Goal: Task Accomplishment & Management: Complete application form

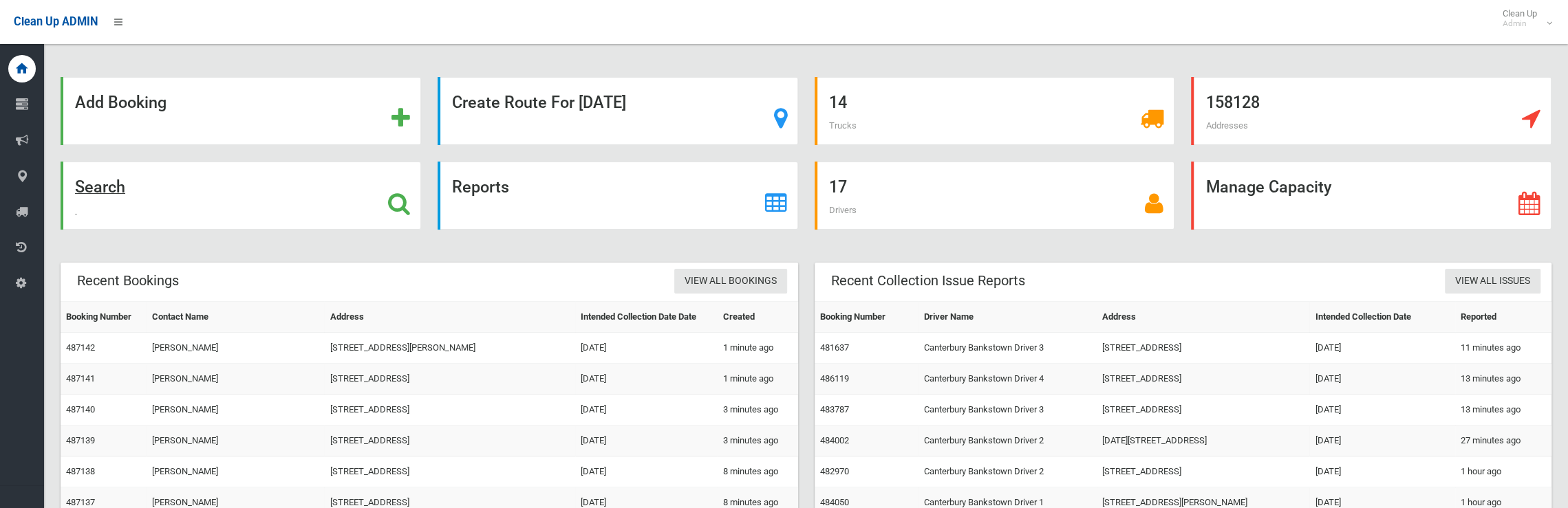
click at [117, 185] on strong "Search" at bounding box center [100, 187] width 50 height 19
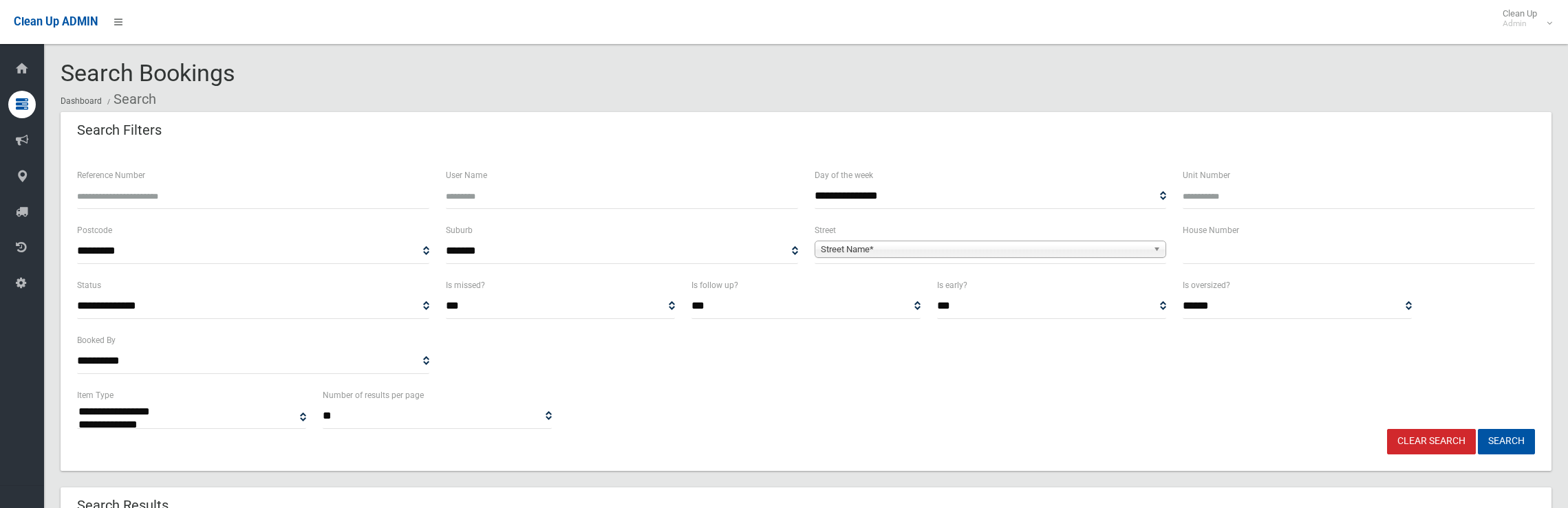
select select
click at [1261, 262] on input "text" at bounding box center [1359, 251] width 352 height 26
type input "**"
click at [1107, 246] on span "Street Name*" at bounding box center [985, 249] width 327 height 16
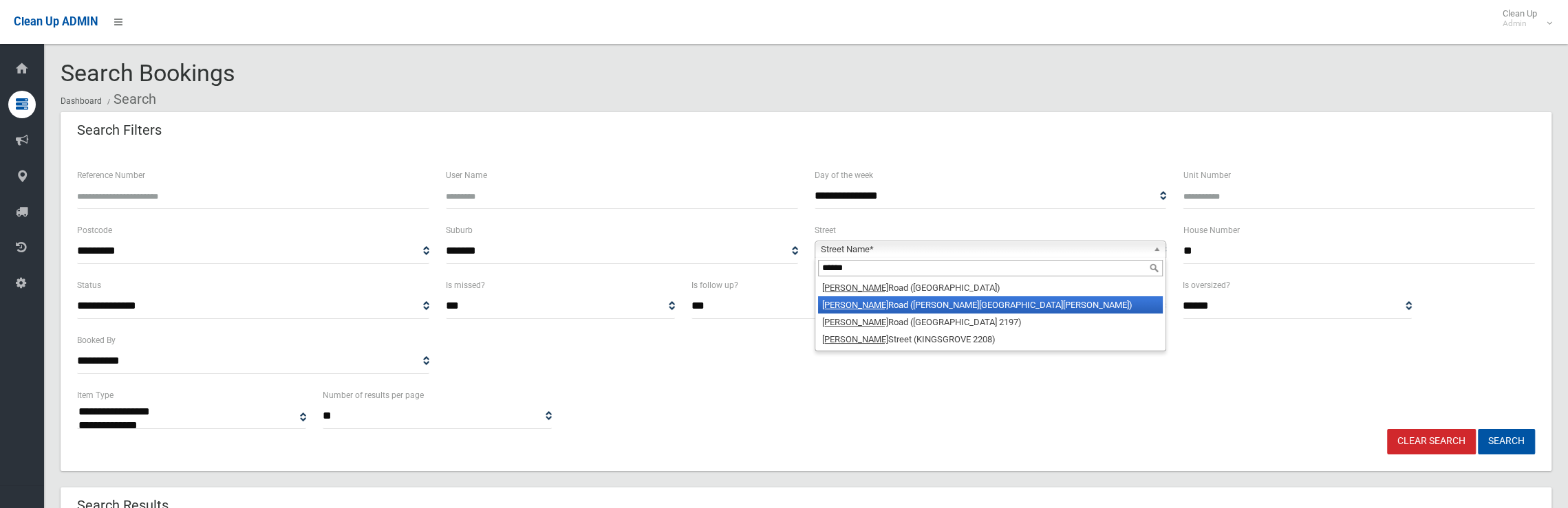
type input "******"
click at [933, 310] on li "Miller Road (CHESTER HILL 2162)" at bounding box center [990, 305] width 345 height 17
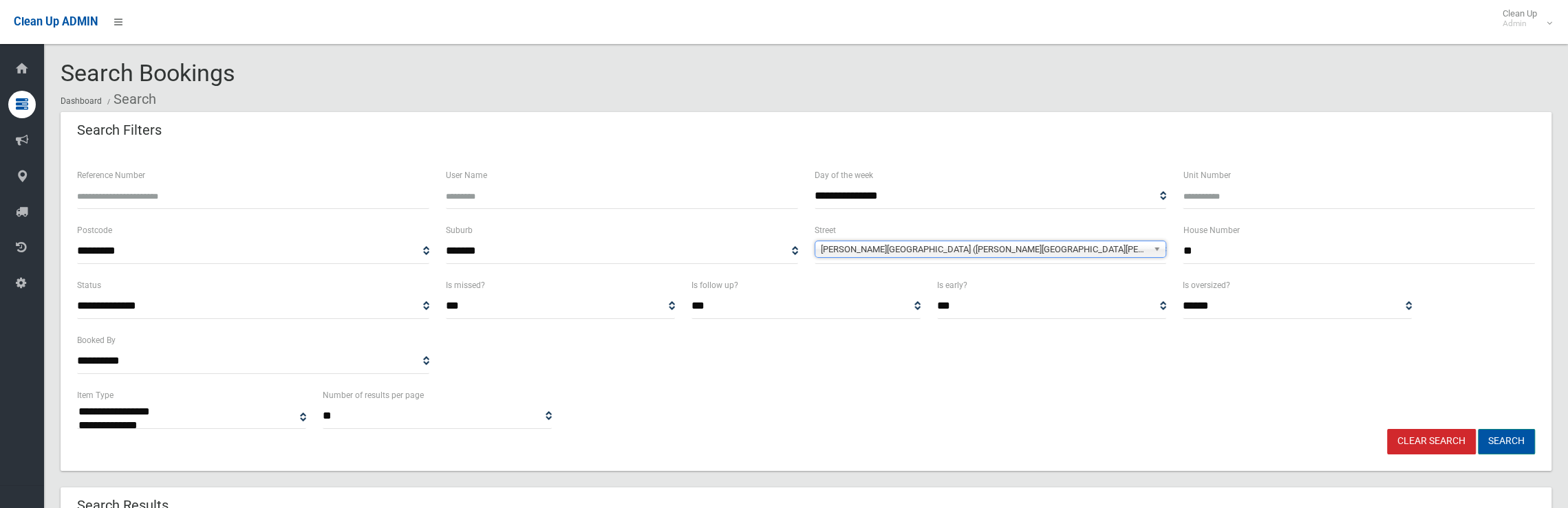
click at [1523, 441] on button "Search" at bounding box center [1506, 441] width 57 height 26
select select
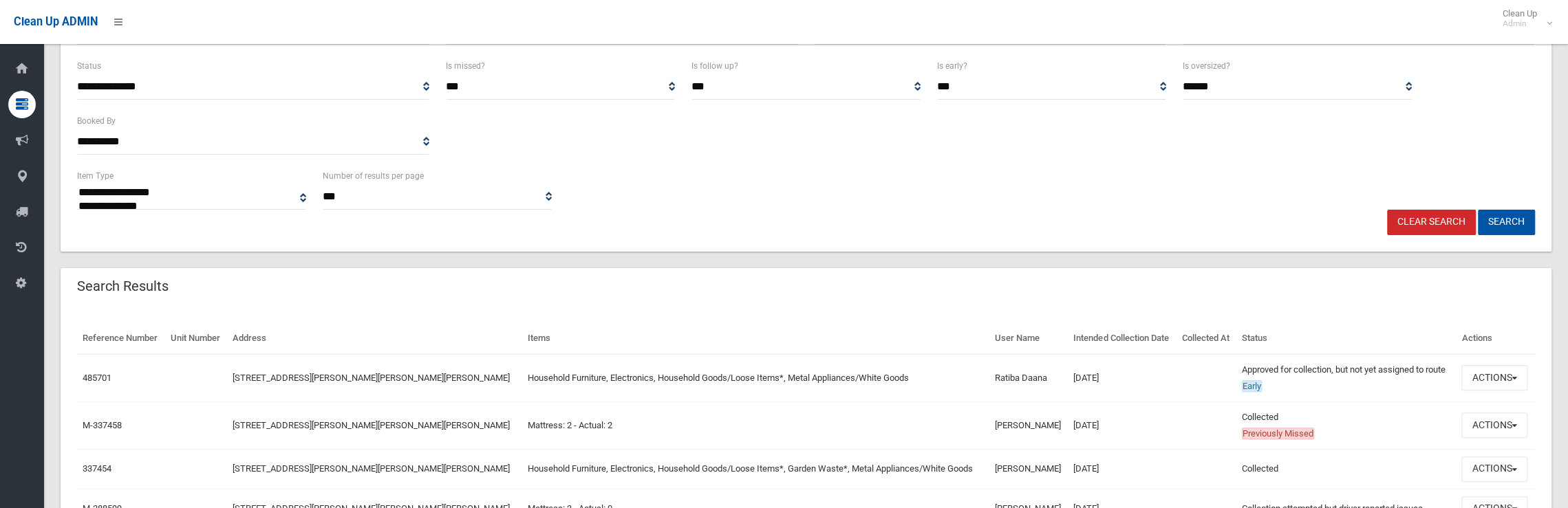
scroll to position [275, 0]
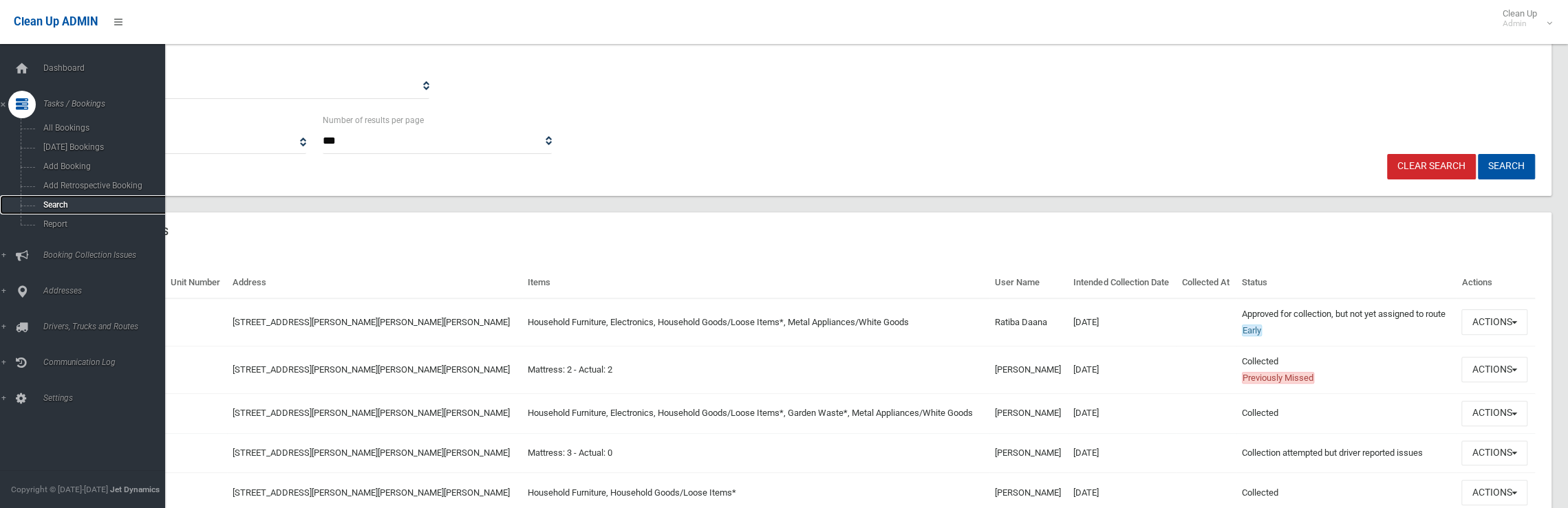
click at [58, 205] on span "Search" at bounding box center [101, 205] width 125 height 10
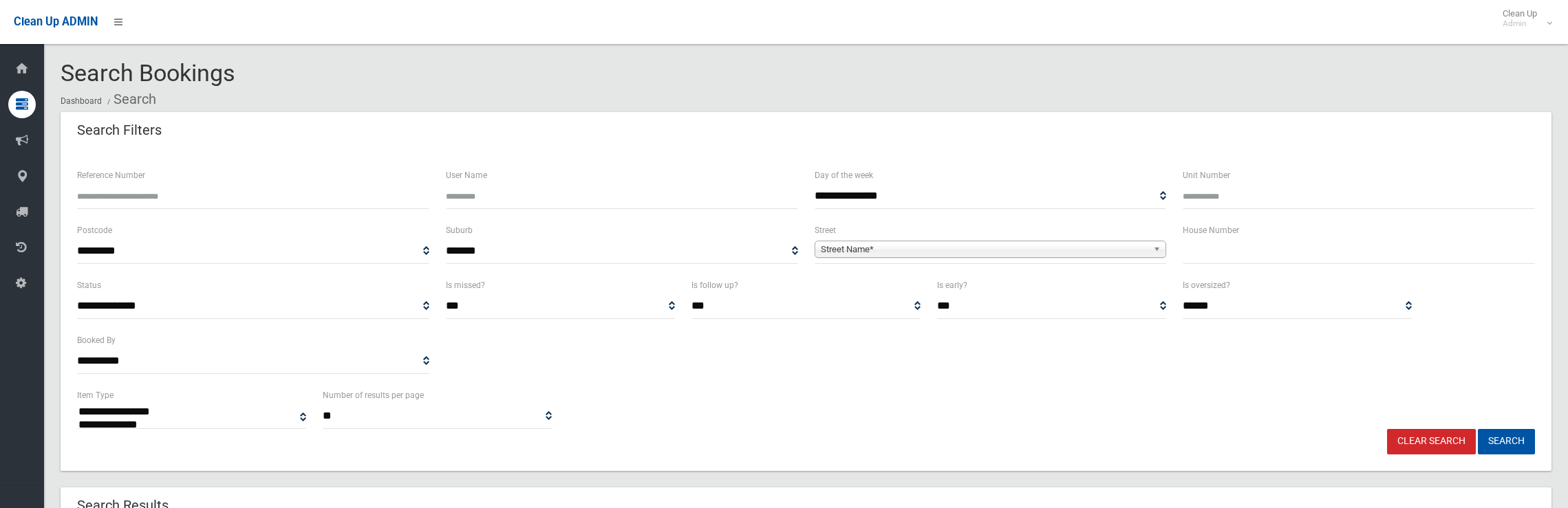
select select
drag, startPoint x: 1192, startPoint y: 251, endPoint x: 1214, endPoint y: 249, distance: 22.1
click at [1214, 249] on input "**" at bounding box center [1359, 251] width 352 height 26
type input "**"
click at [1088, 253] on span "Street Name*" at bounding box center [985, 249] width 327 height 16
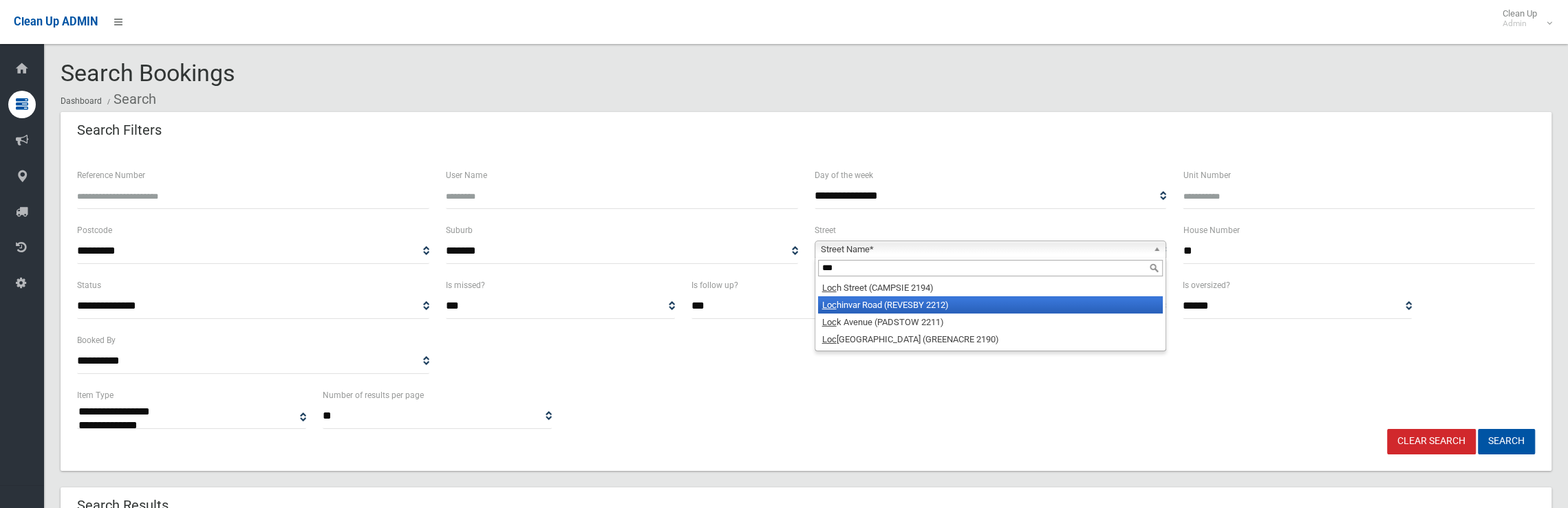
type input "***"
click at [928, 306] on li "Loc hinvar Road (REVESBY 2212)" at bounding box center [990, 305] width 345 height 17
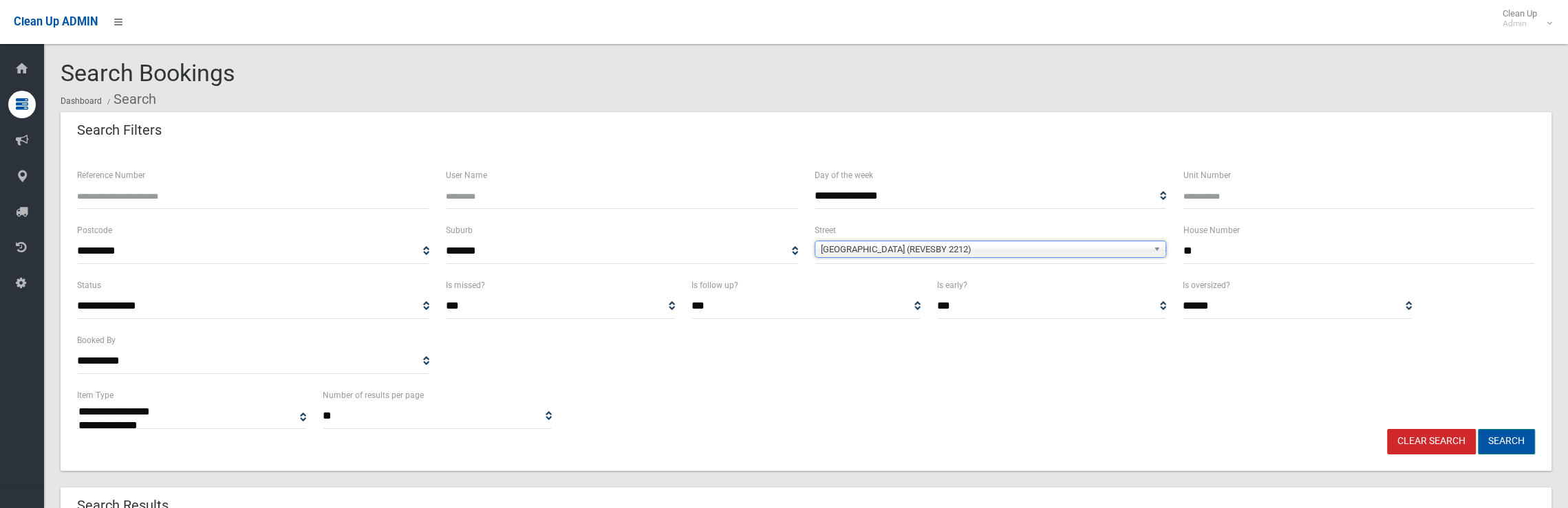
click at [1514, 441] on button "Search" at bounding box center [1506, 441] width 57 height 26
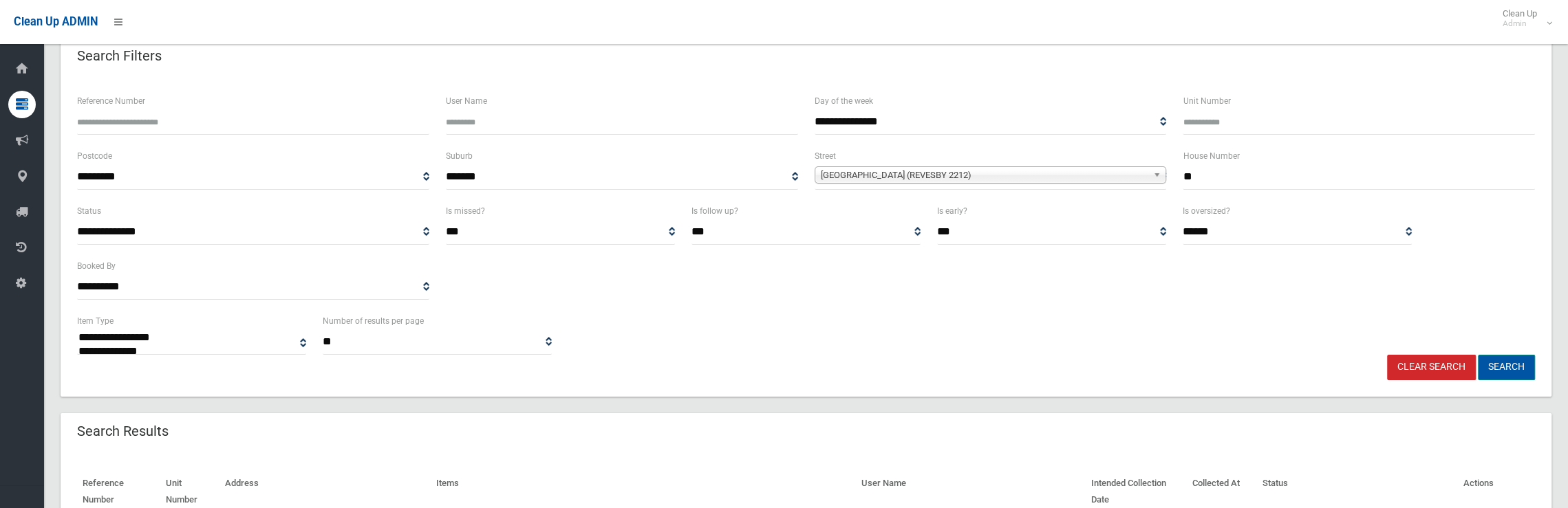
scroll to position [275, 0]
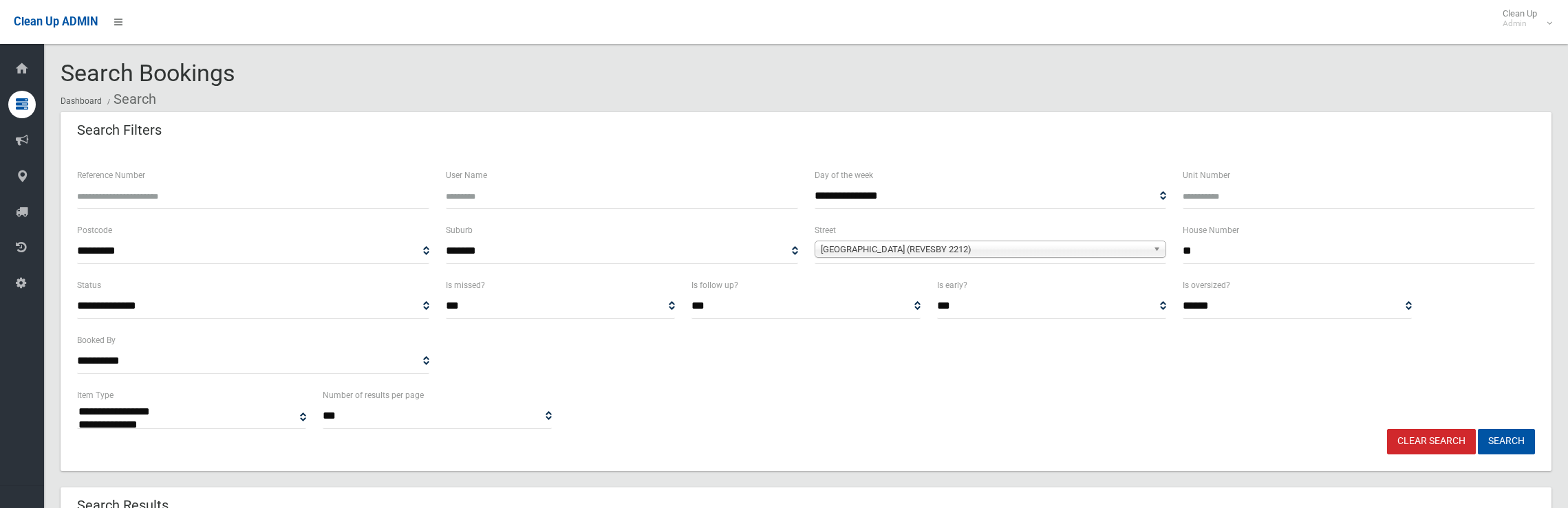
select select
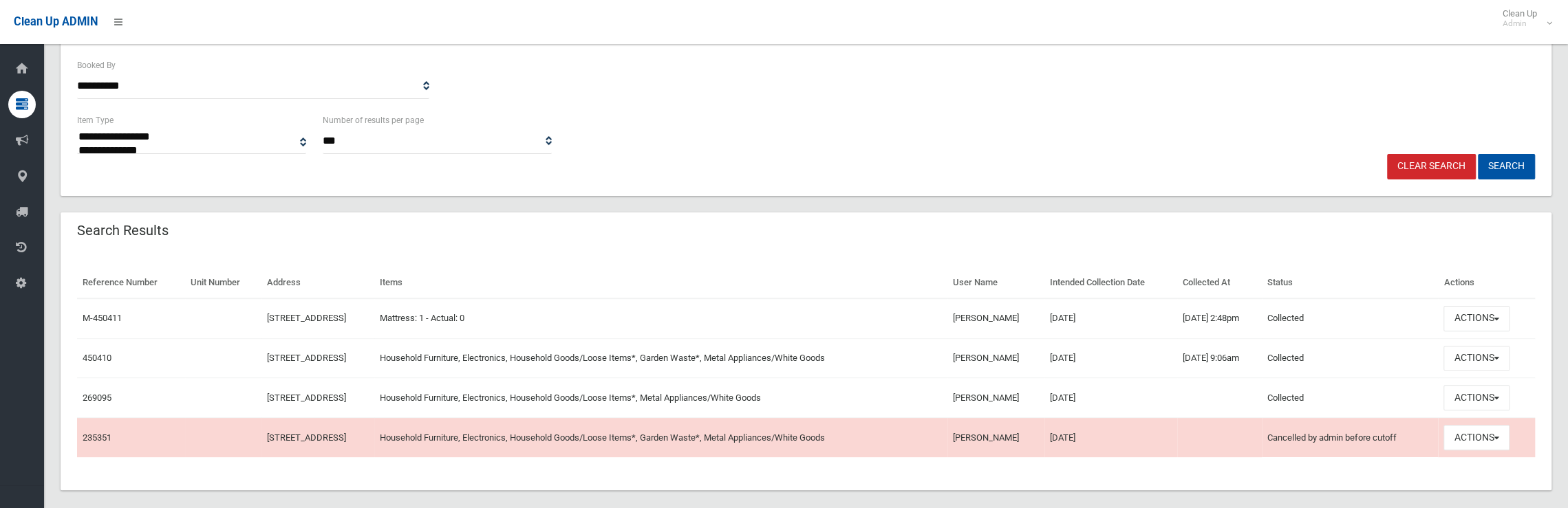
scroll to position [275, 0]
click at [1472, 360] on button "Actions" at bounding box center [1476, 359] width 66 height 26
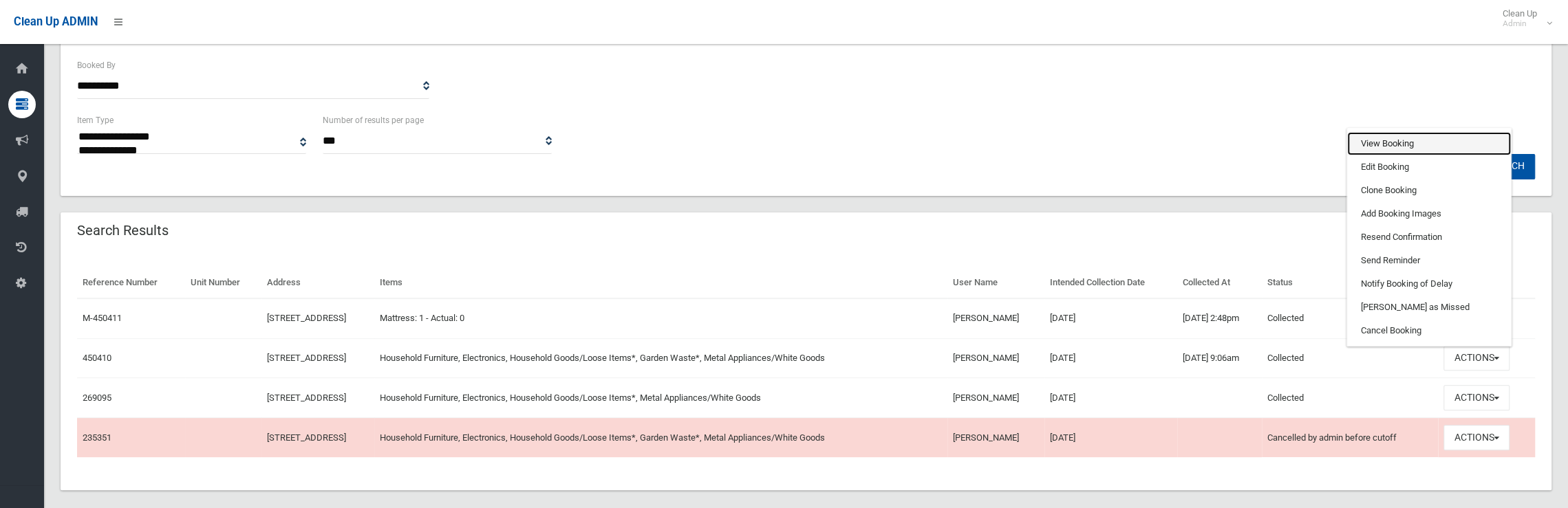
click at [1379, 150] on link "View Booking" at bounding box center [1429, 144] width 164 height 24
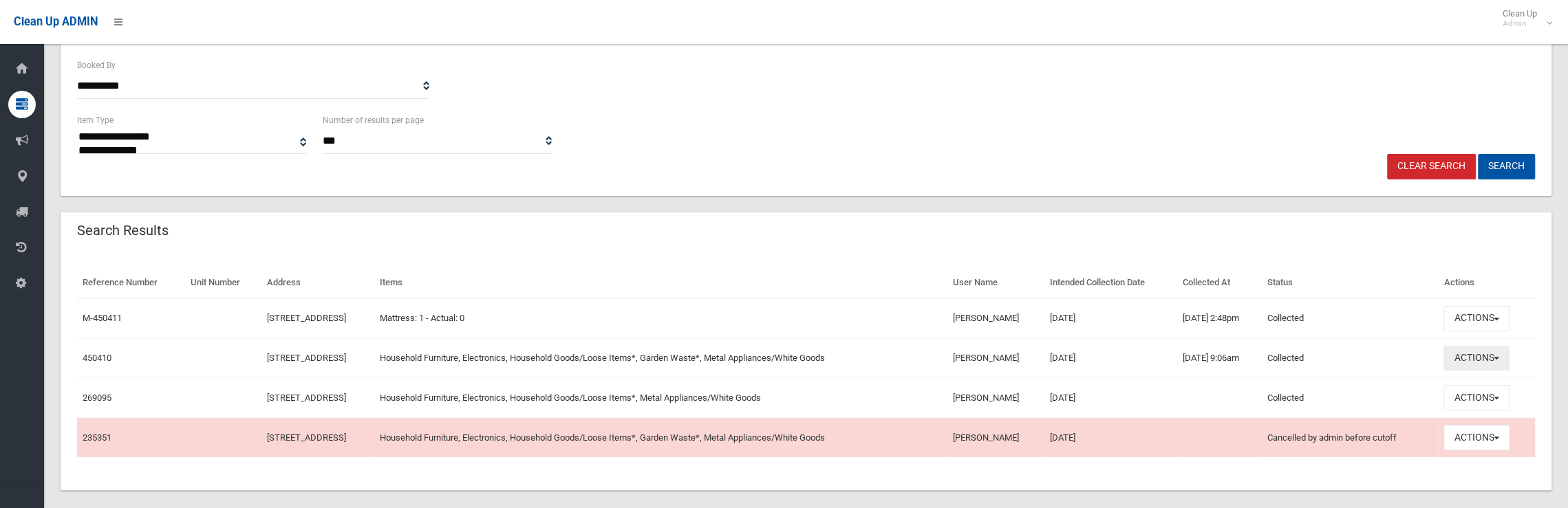
click at [1468, 351] on button "Actions" at bounding box center [1476, 359] width 66 height 26
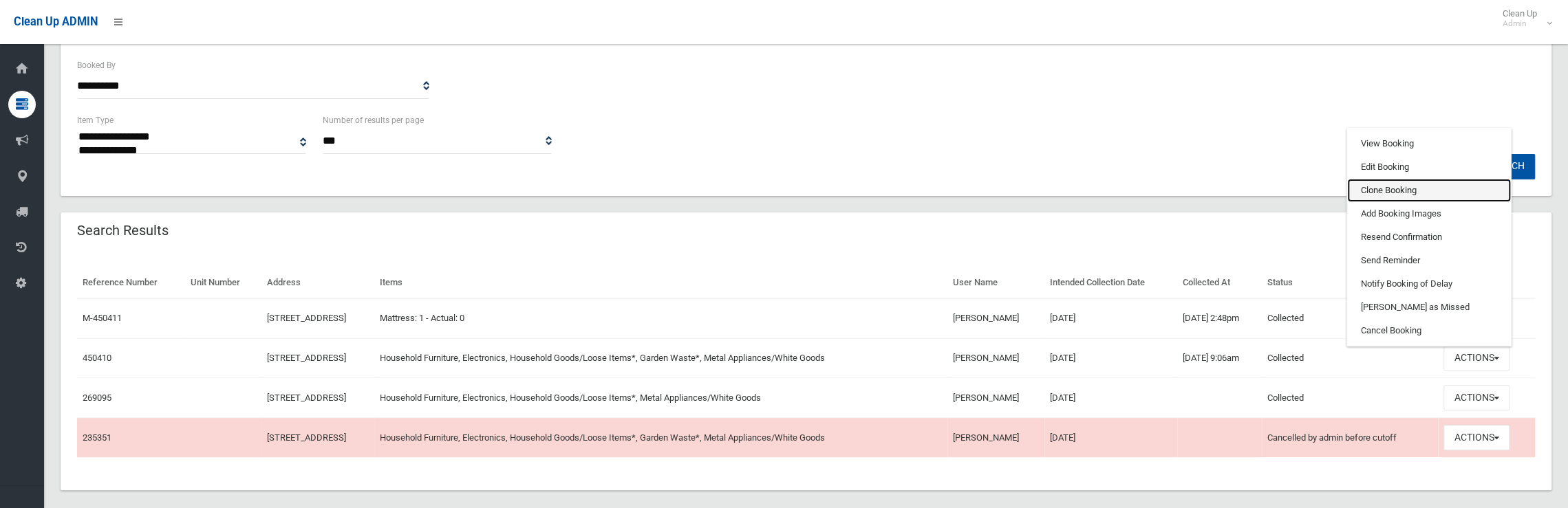
click at [1385, 197] on link "Clone Booking" at bounding box center [1429, 190] width 164 height 24
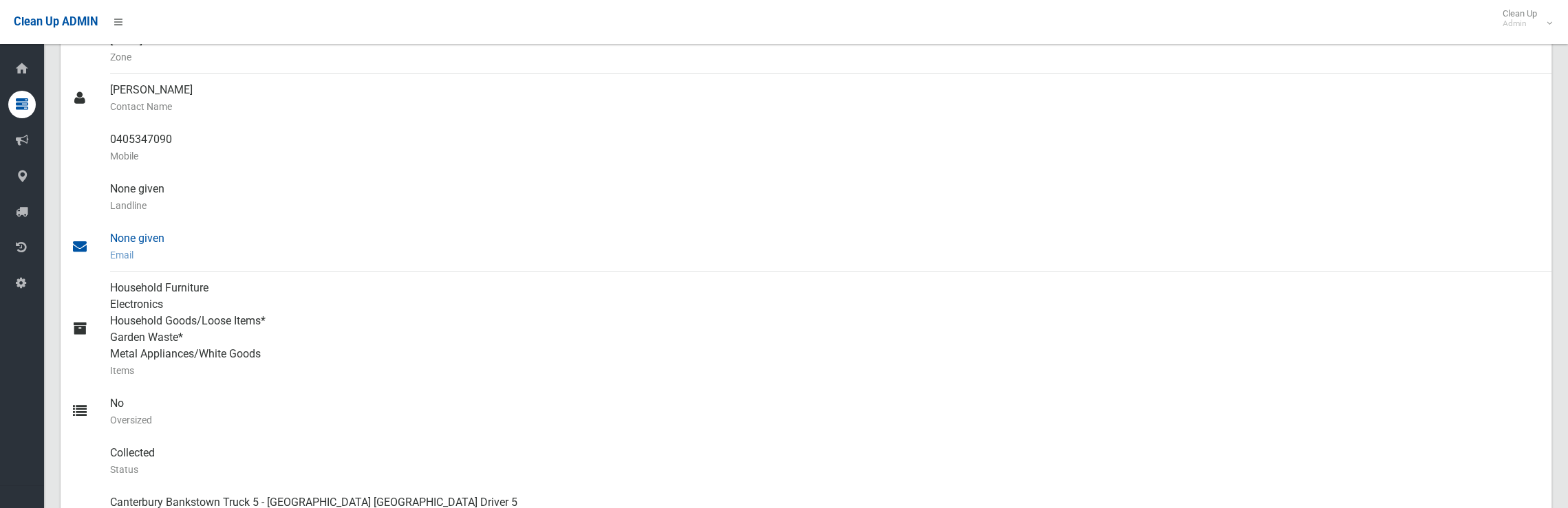
scroll to position [481, 0]
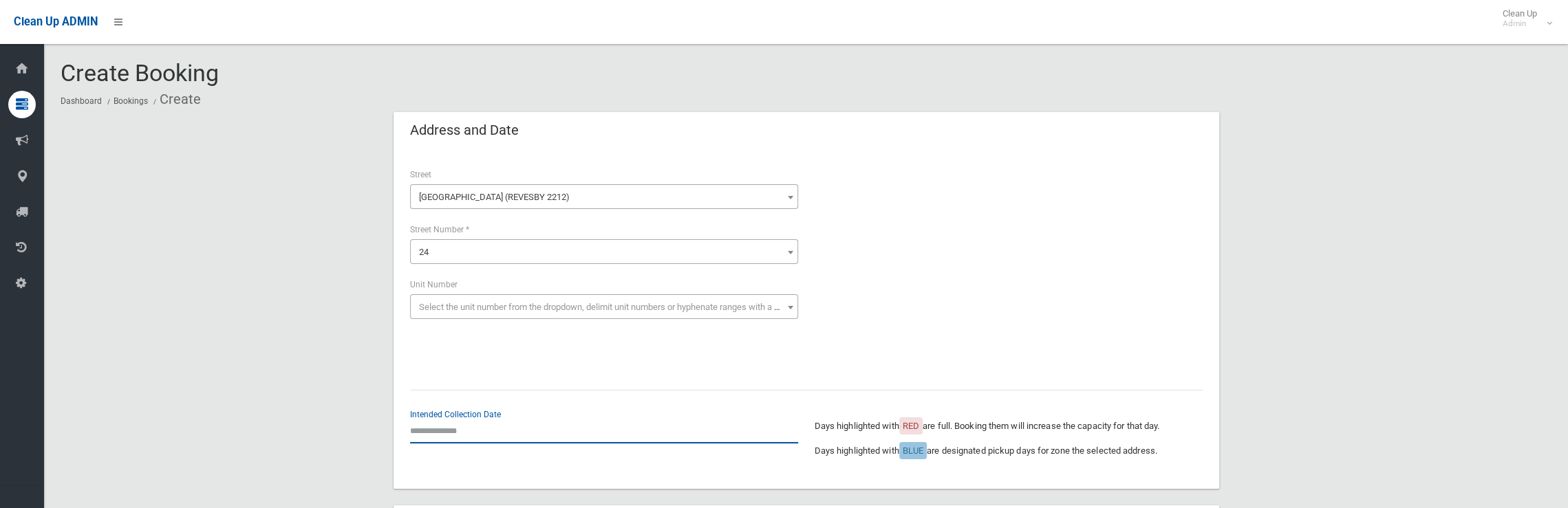
click at [480, 433] on input "text" at bounding box center [604, 431] width 388 height 26
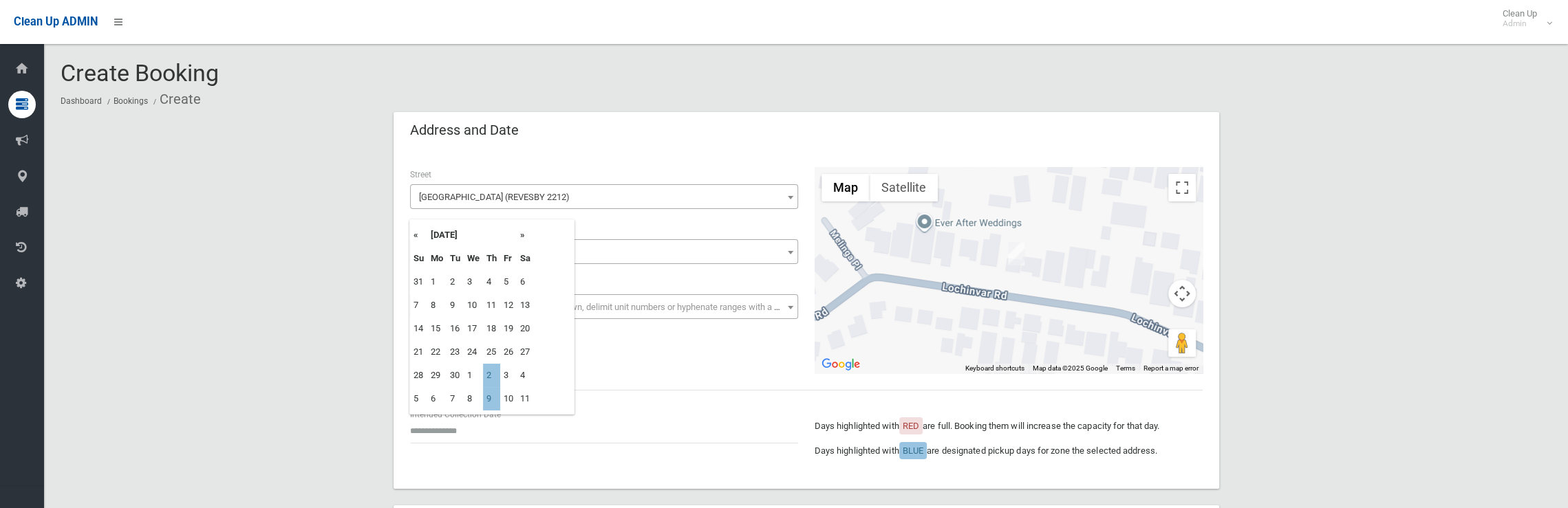
click at [520, 233] on th "»" at bounding box center [525, 235] width 17 height 24
click at [491, 280] on td "2" at bounding box center [492, 282] width 17 height 24
type input "**********"
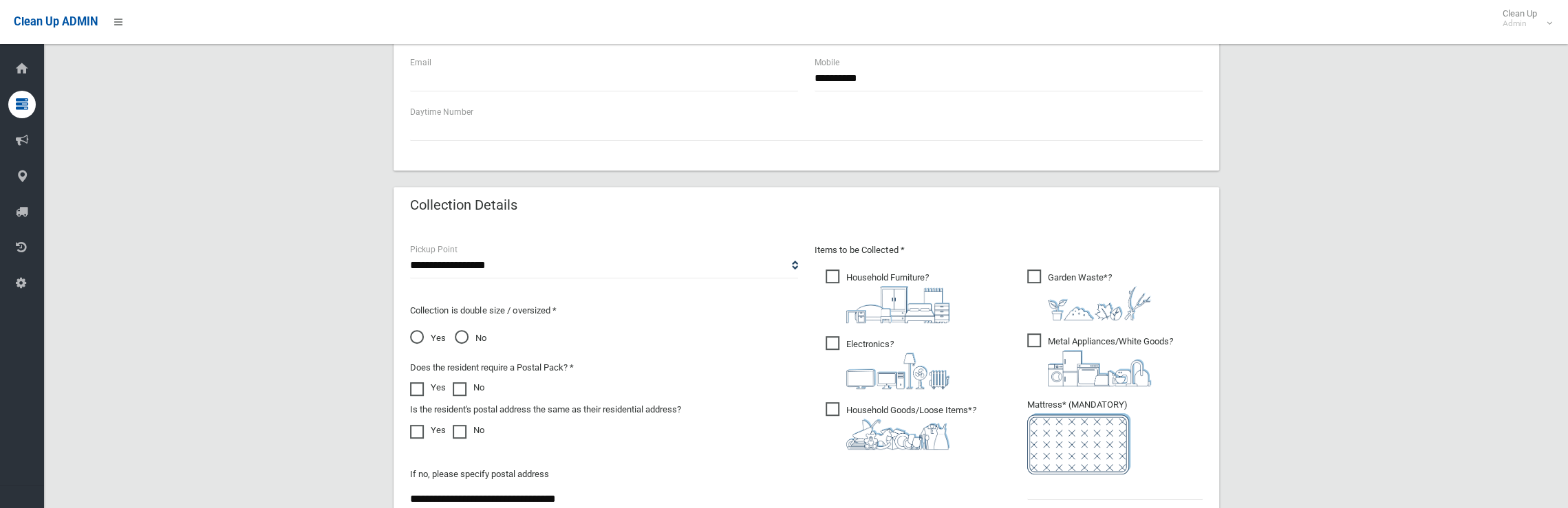
scroll to position [688, 0]
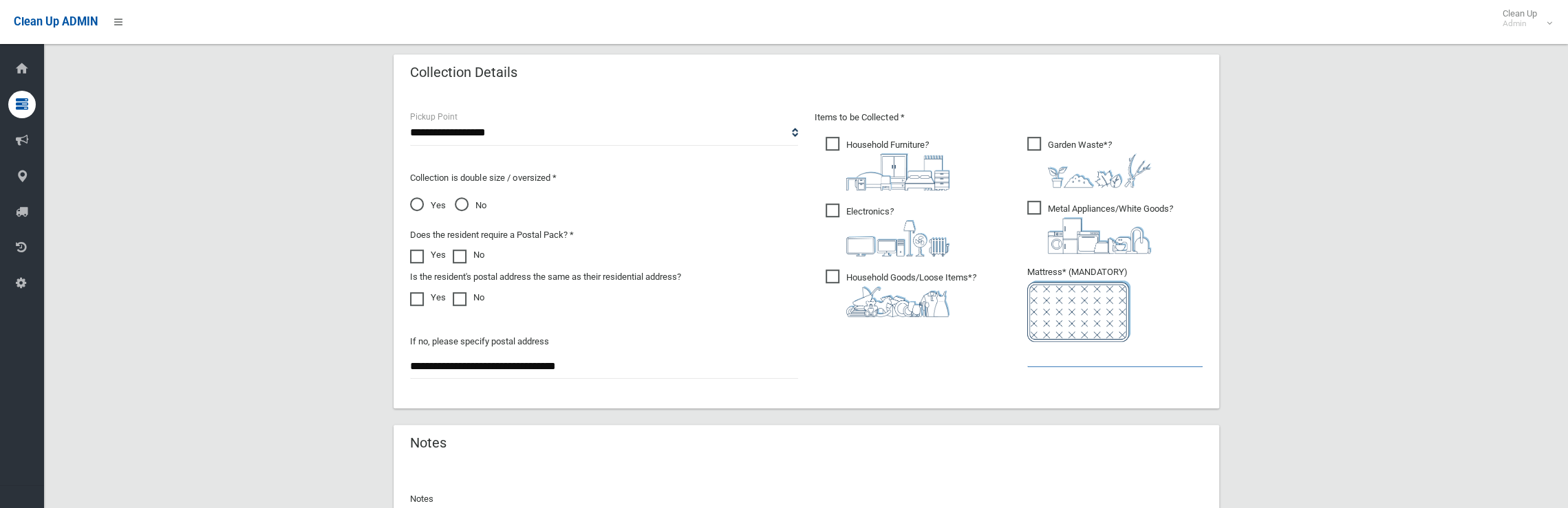
click at [1066, 359] on input "text" at bounding box center [1115, 354] width 175 height 26
drag, startPoint x: 1062, startPoint y: 354, endPoint x: 949, endPoint y: 357, distance: 113.0
click at [949, 357] on div "Items to be Collected * Household Furniture ? *" at bounding box center [1009, 247] width 404 height 277
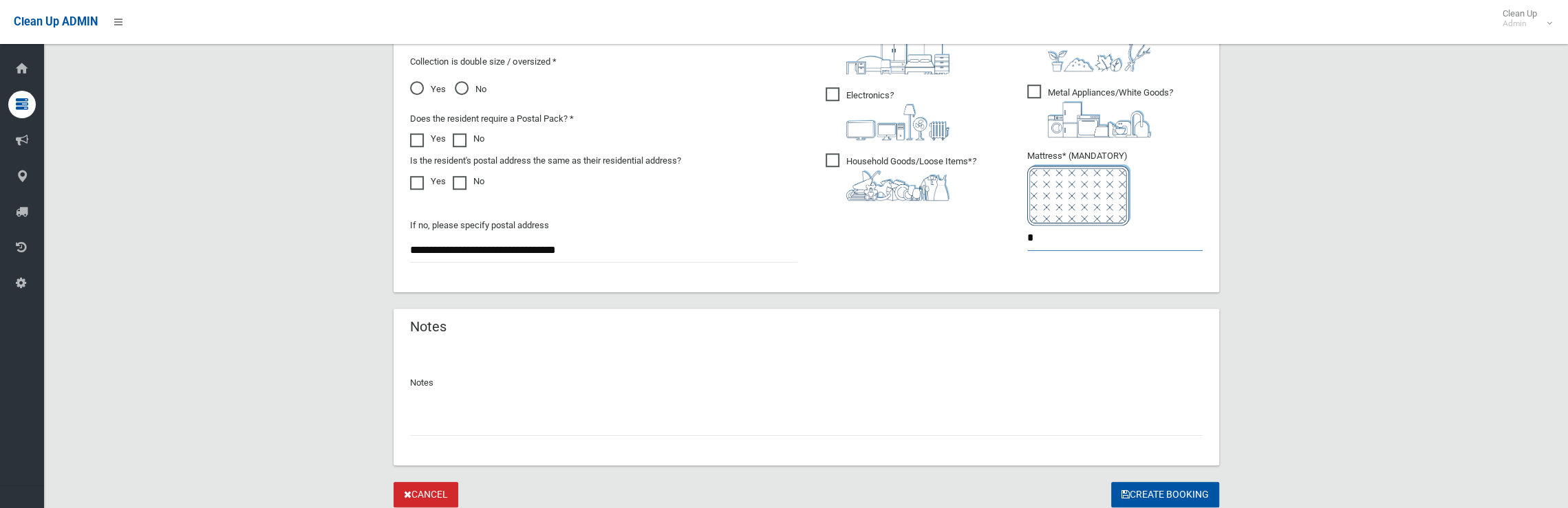
scroll to position [852, 0]
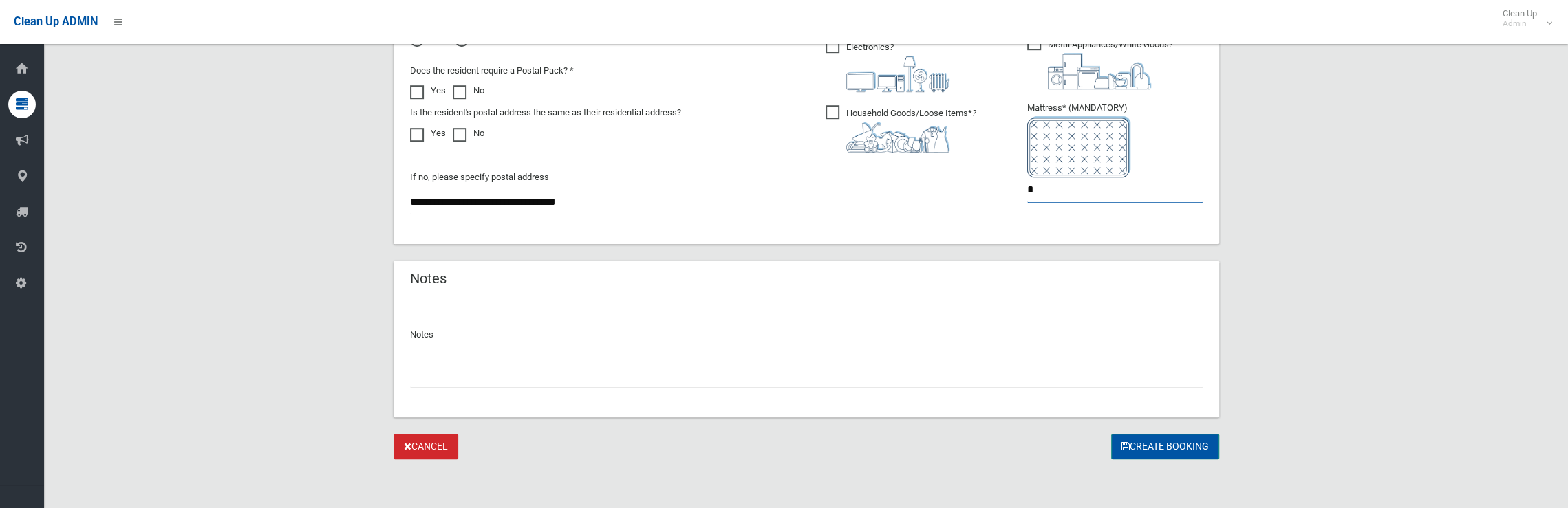
type input "*"
click at [1145, 442] on button "Create Booking" at bounding box center [1166, 446] width 108 height 26
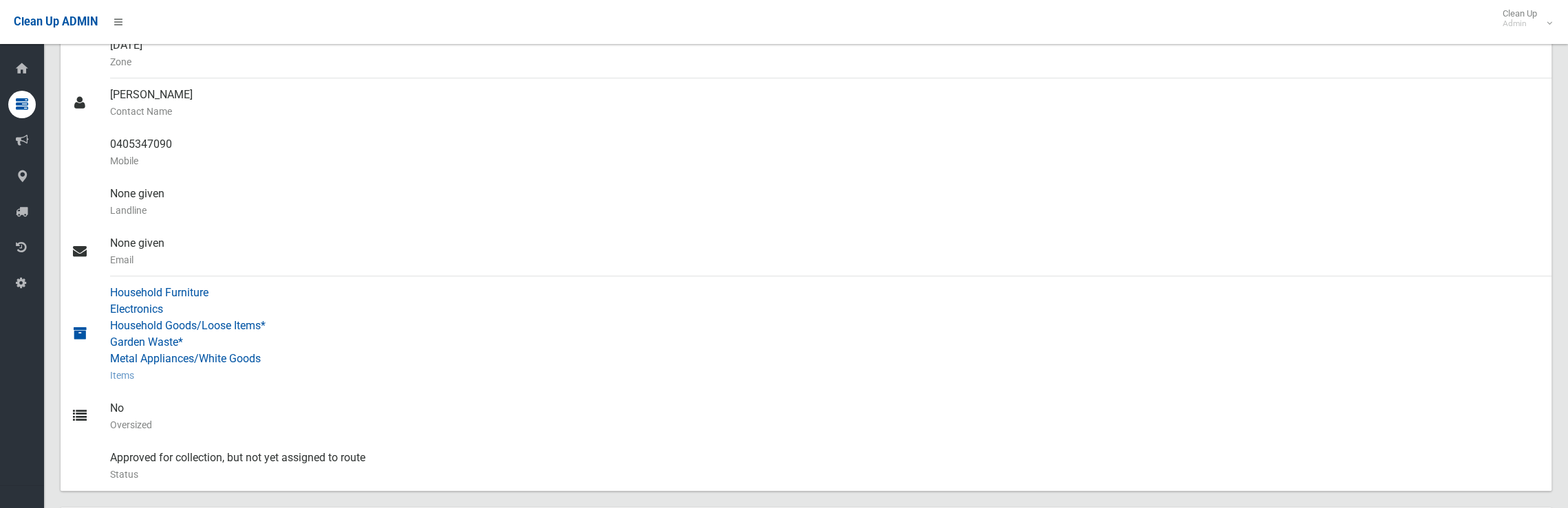
scroll to position [121, 0]
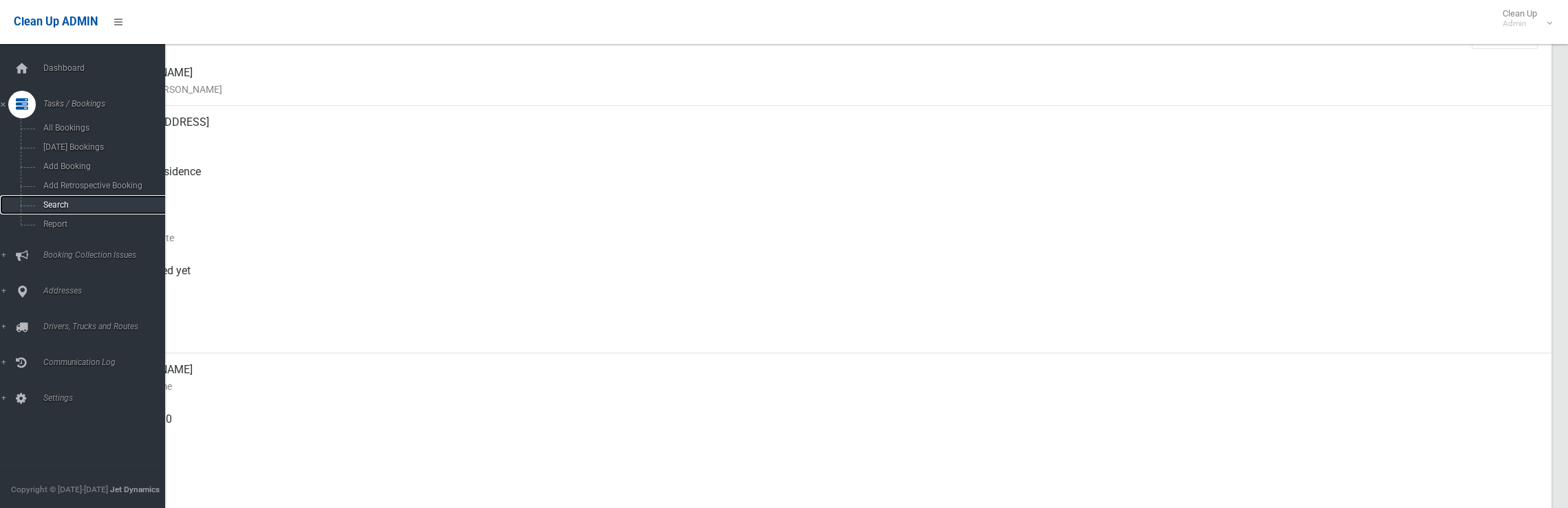
drag, startPoint x: 45, startPoint y: 201, endPoint x: 56, endPoint y: 205, distance: 11.7
click at [45, 201] on link "Search" at bounding box center [88, 205] width 175 height 19
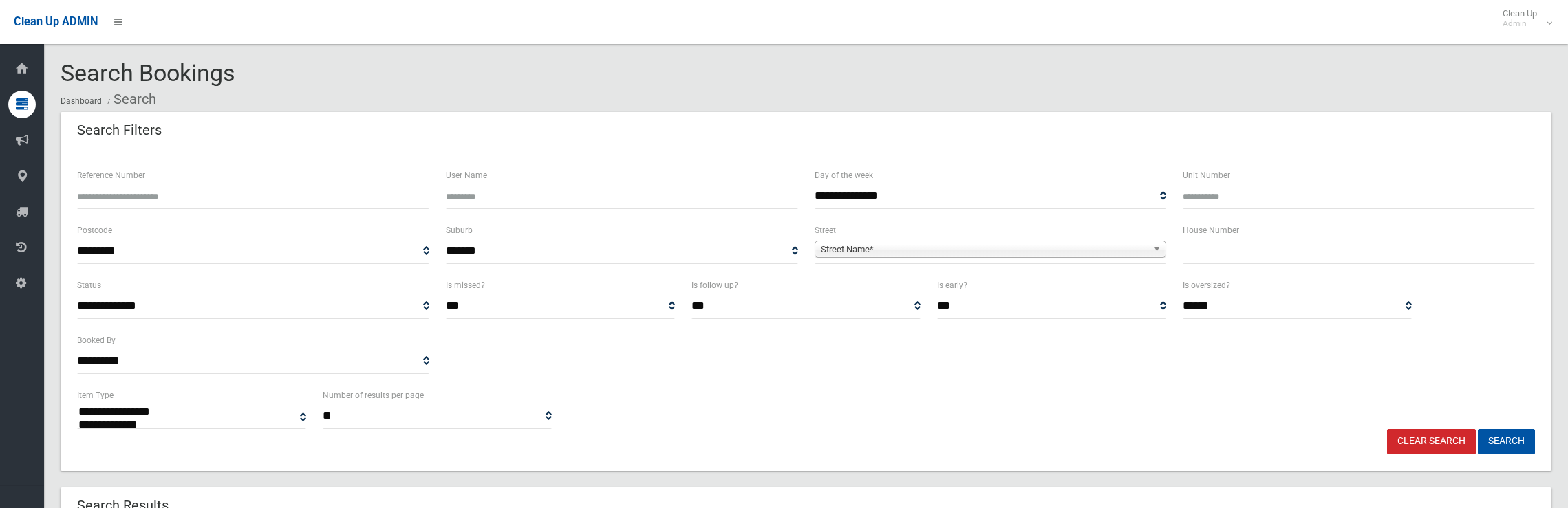
select select
click at [1220, 251] on input "text" at bounding box center [1359, 251] width 352 height 26
type input "****"
click at [1075, 250] on span "Street Name*" at bounding box center [985, 249] width 327 height 16
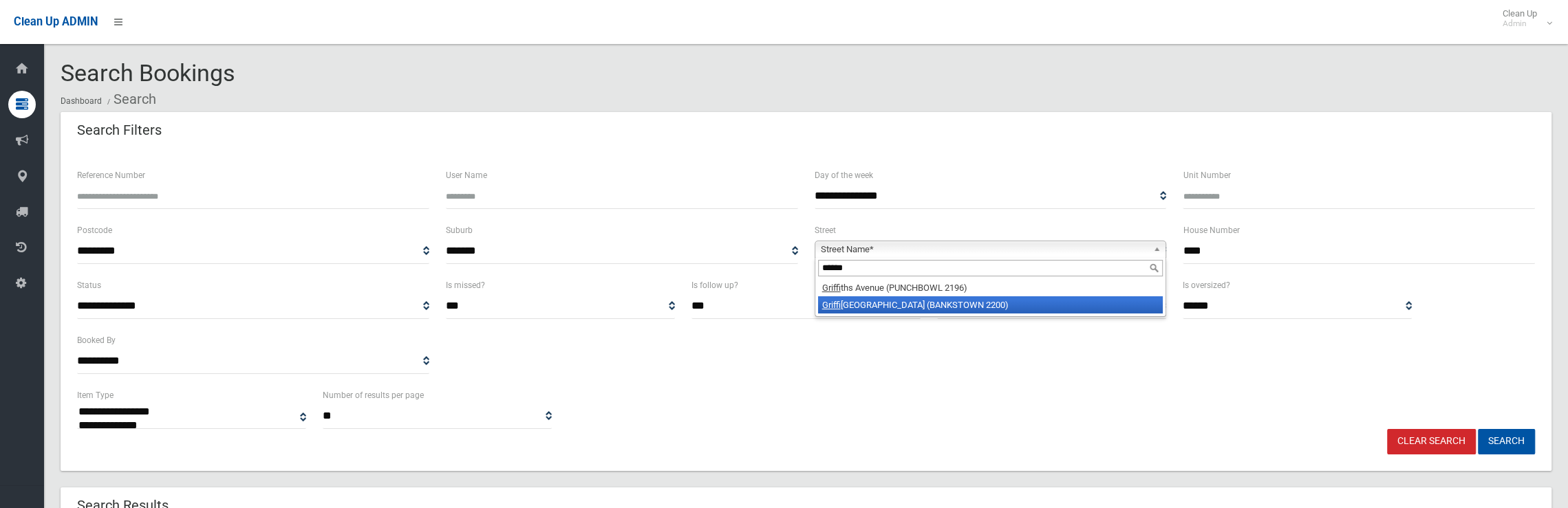
type input "******"
click at [951, 300] on li "Griffi ths Avenue (BANKSTOWN 2200)" at bounding box center [990, 305] width 345 height 17
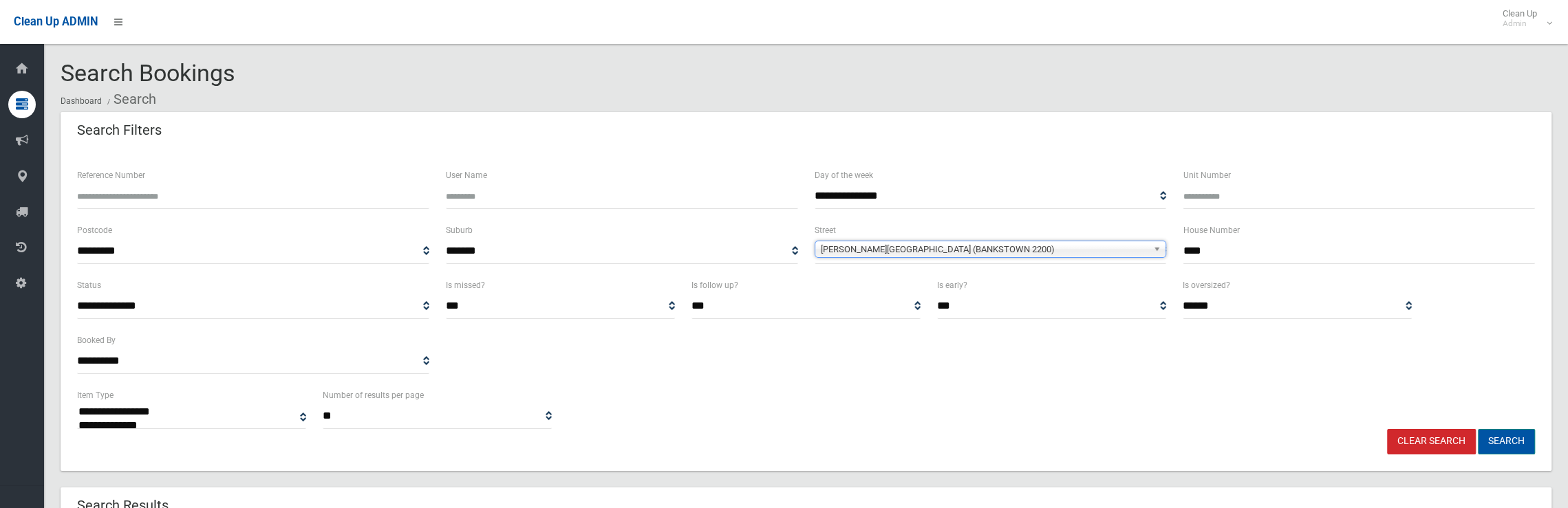
click at [1505, 446] on button "Search" at bounding box center [1506, 441] width 57 height 26
select select
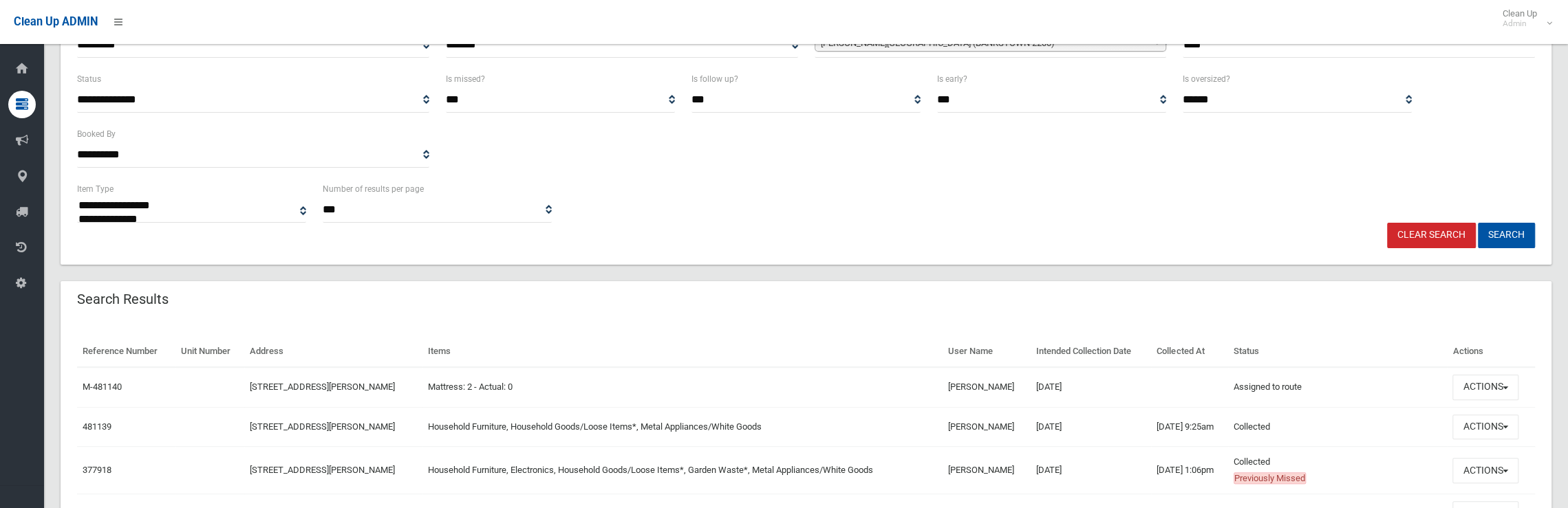
scroll to position [206, 0]
click at [1509, 390] on button "Actions" at bounding box center [1485, 387] width 66 height 26
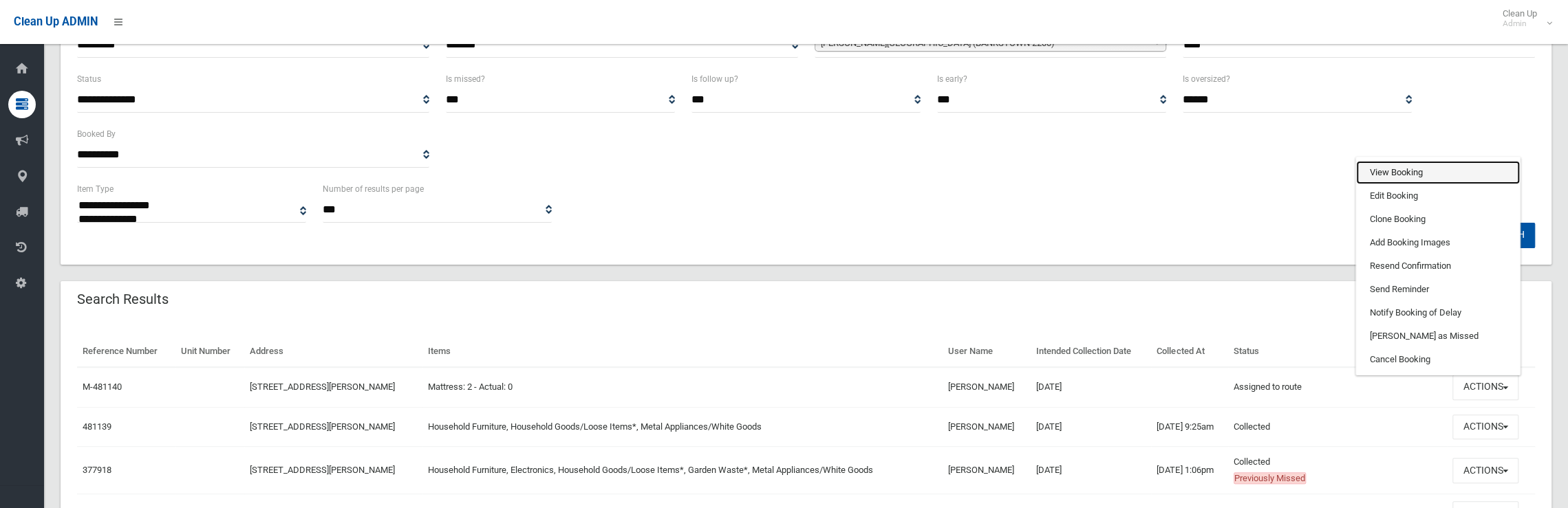
click at [1398, 175] on link "View Booking" at bounding box center [1438, 172] width 164 height 24
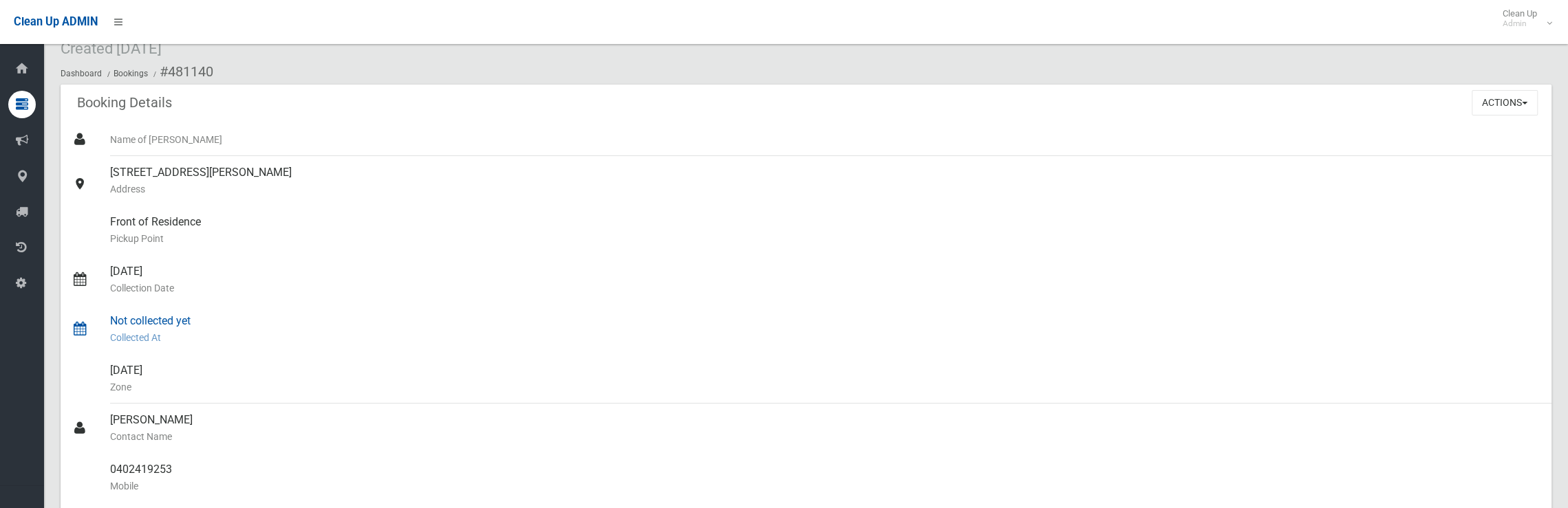
scroll to position [206, 0]
